Goal: Task Accomplishment & Management: Manage account settings

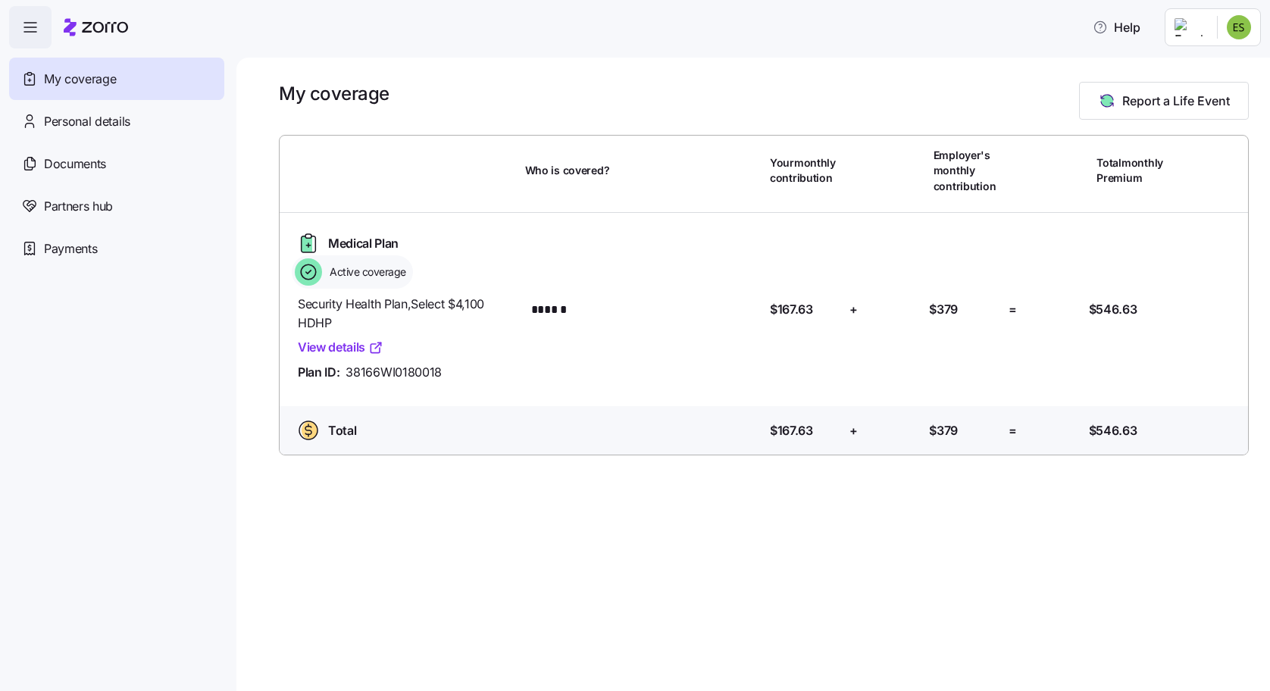
click at [351, 348] on link "View details" at bounding box center [341, 347] width 86 height 19
click at [86, 120] on span "Personal details" at bounding box center [87, 121] width 86 height 19
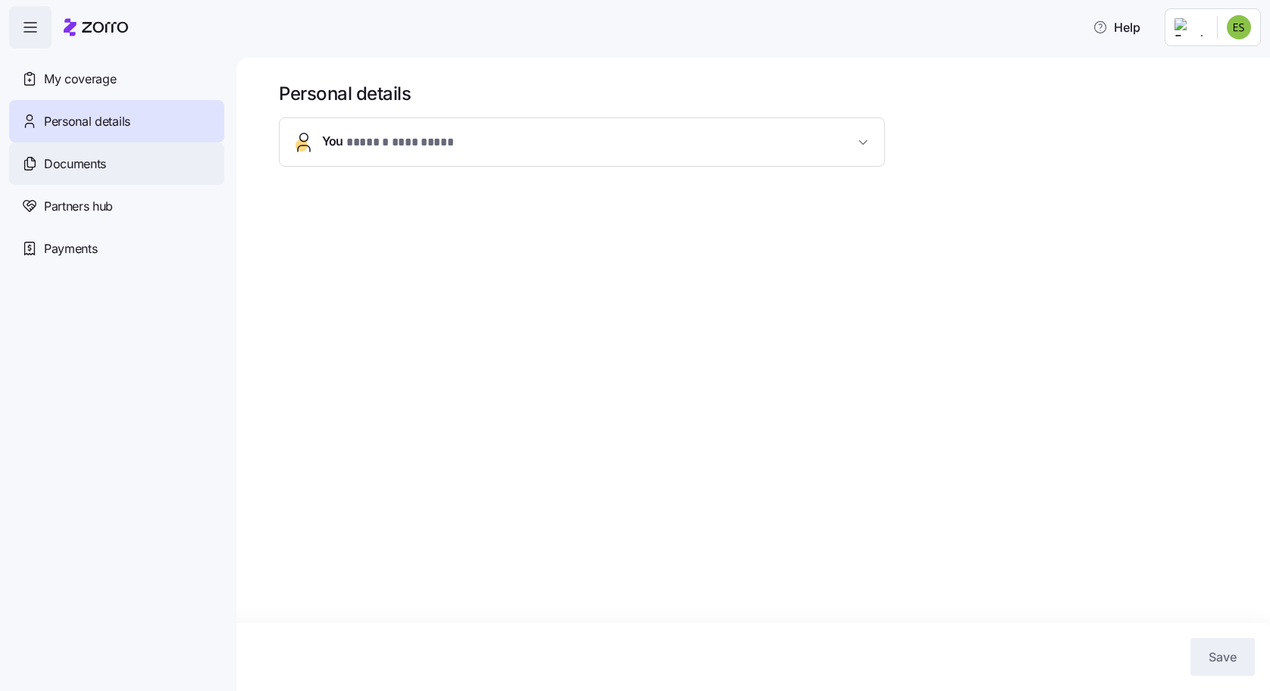
click at [69, 165] on span "Documents" at bounding box center [75, 164] width 62 height 19
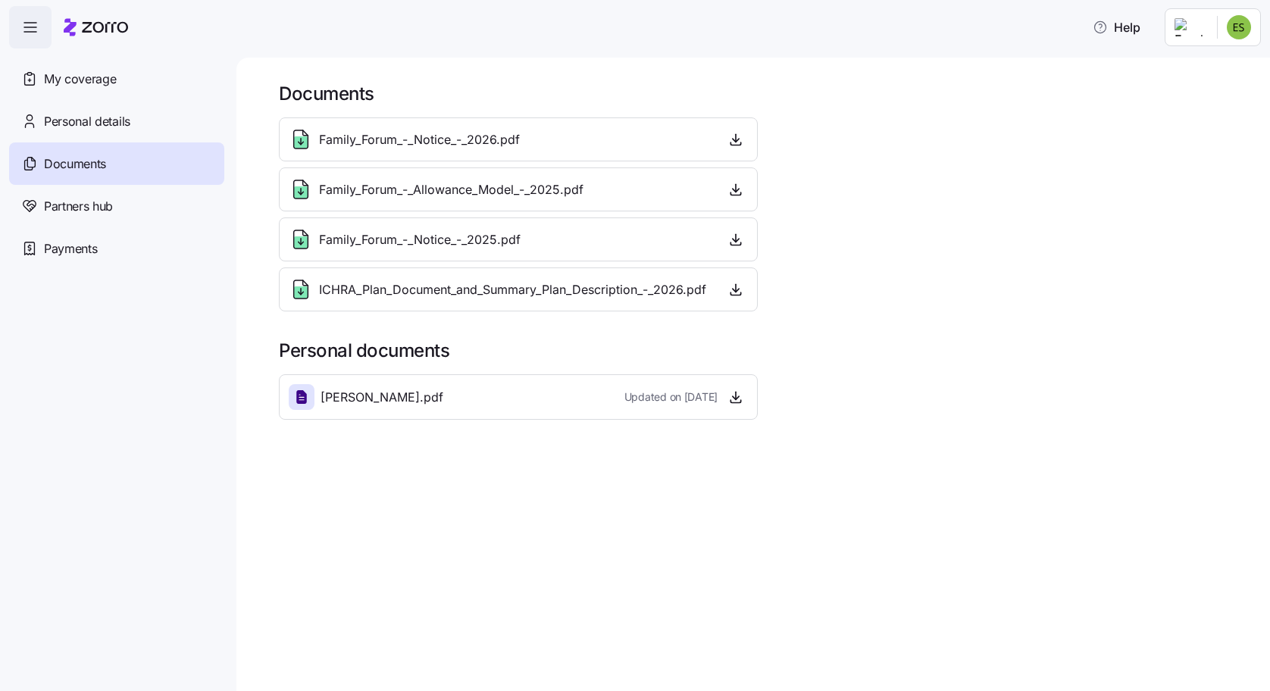
click at [474, 143] on span "Family_Forum_-_Notice_-_2026.pdf" at bounding box center [419, 139] width 201 height 19
click at [732, 140] on icon "button" at bounding box center [735, 139] width 15 height 15
click at [89, 202] on span "Partners hub" at bounding box center [78, 206] width 69 height 19
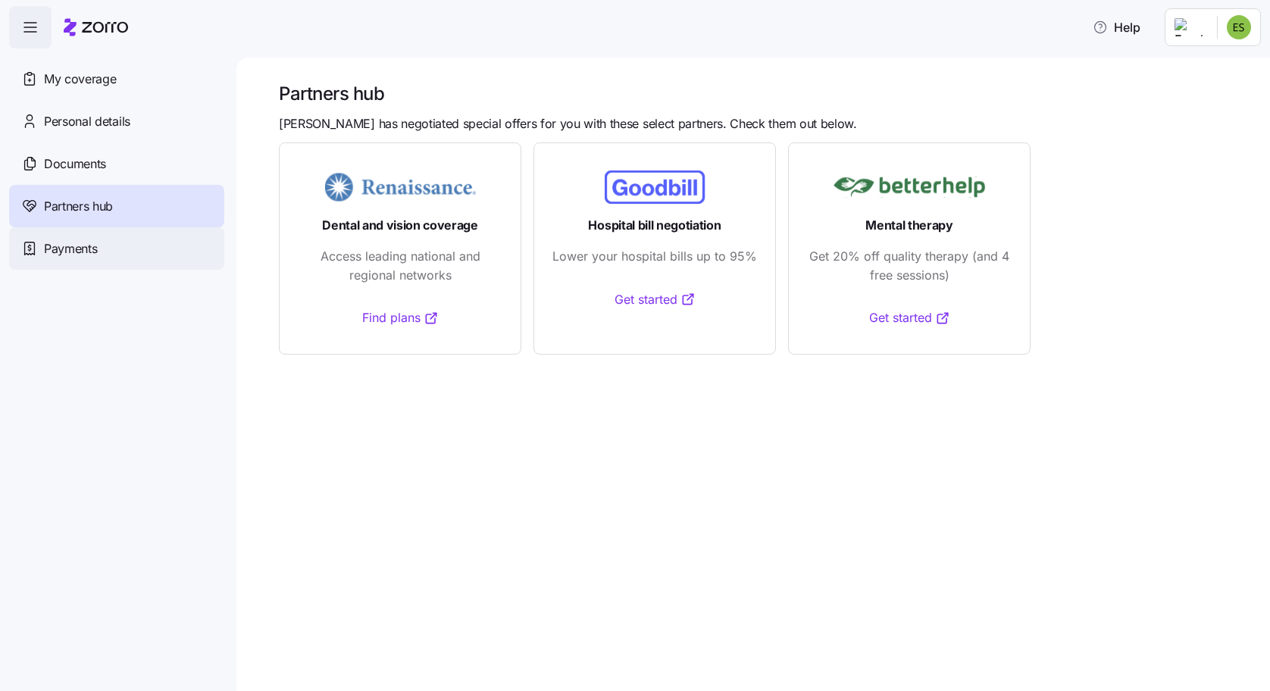
click at [87, 249] on span "Payments" at bounding box center [70, 248] width 53 height 19
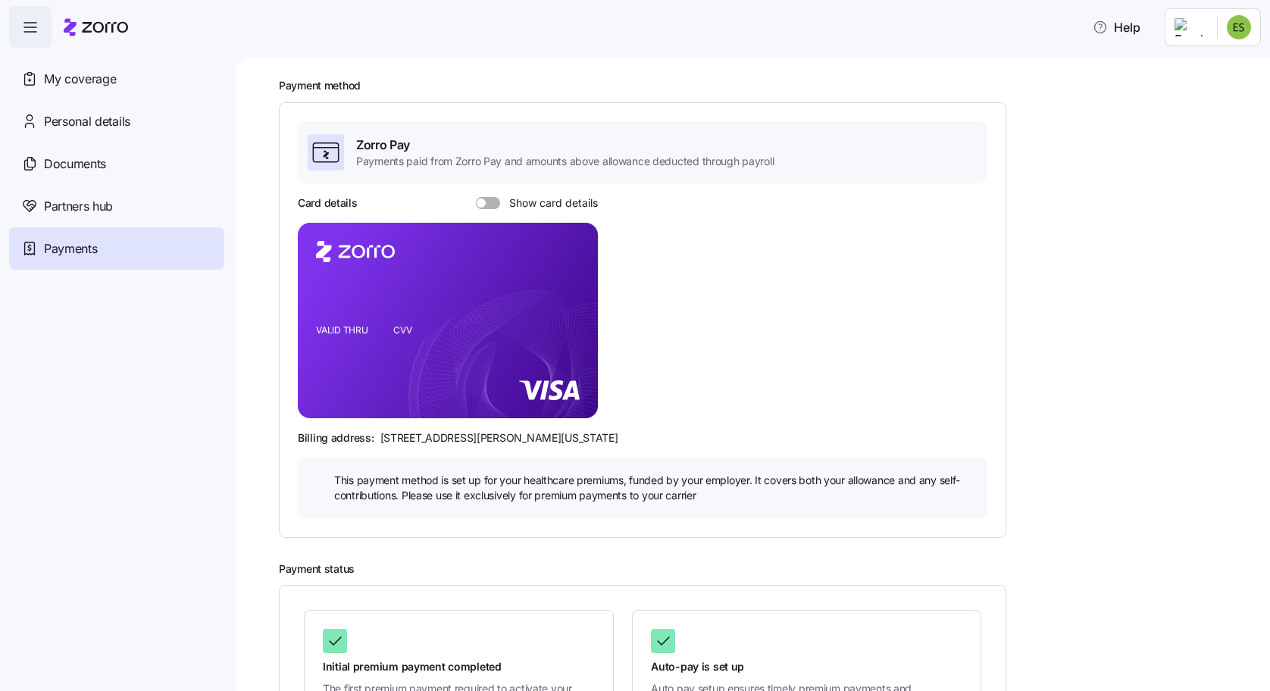
scroll to position [13, 0]
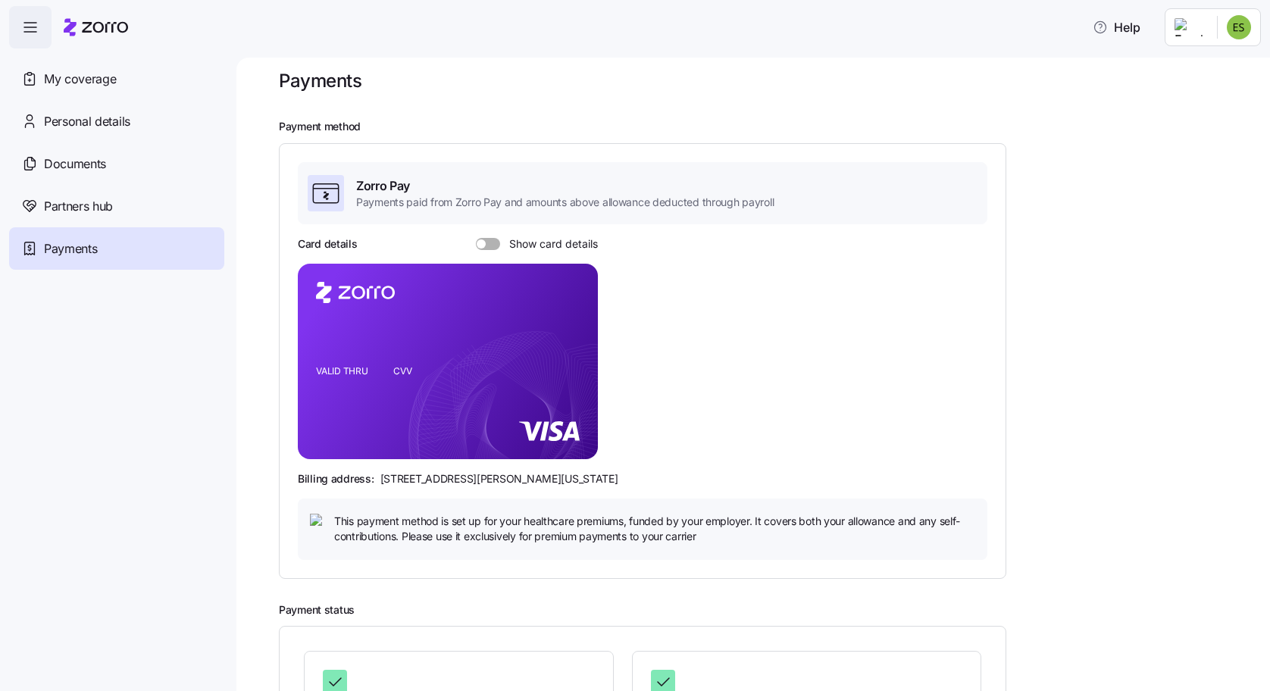
click at [486, 247] on span at bounding box center [493, 244] width 15 height 12
click at [476, 238] on input "Show card details" at bounding box center [476, 238] width 0 height 0
click at [484, 245] on span at bounding box center [483, 244] width 15 height 12
click at [476, 238] on input "Show card details" at bounding box center [476, 238] width 0 height 0
drag, startPoint x: 98, startPoint y: 412, endPoint x: 109, endPoint y: 384, distance: 30.2
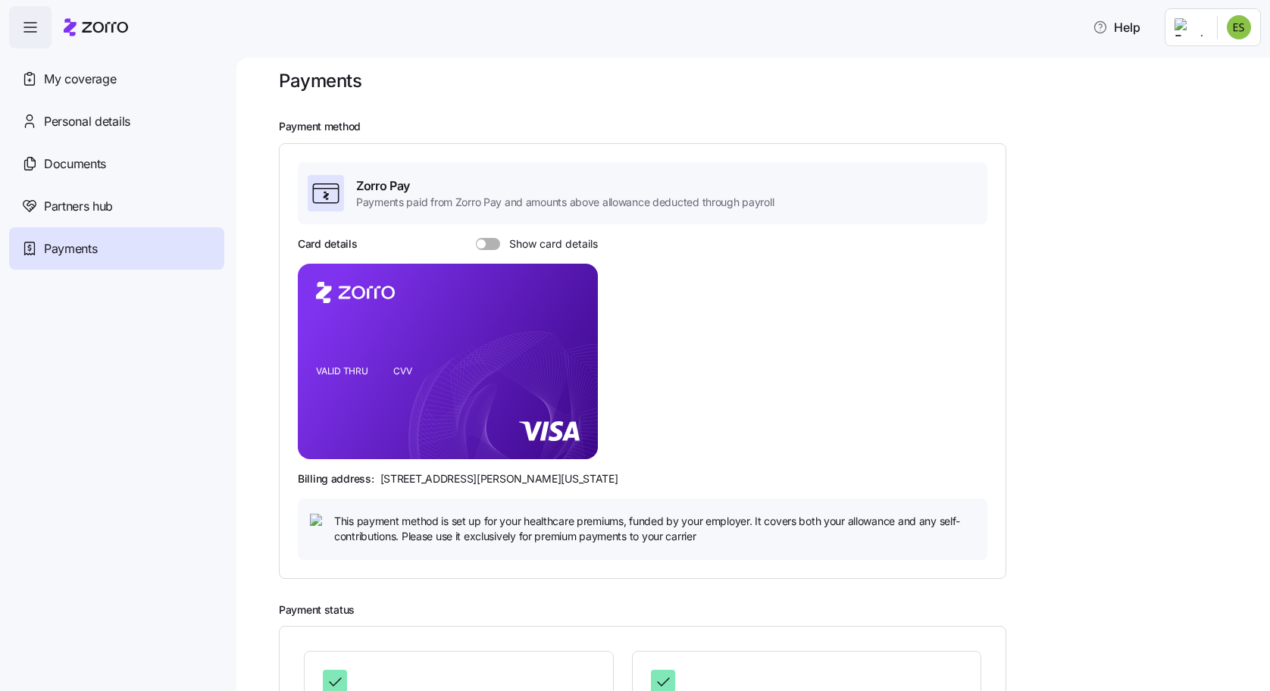
click at [102, 406] on nav "My coverage Personal details Documents Partners hub Payments" at bounding box center [118, 369] width 236 height 642
